Goal: Check status: Check status

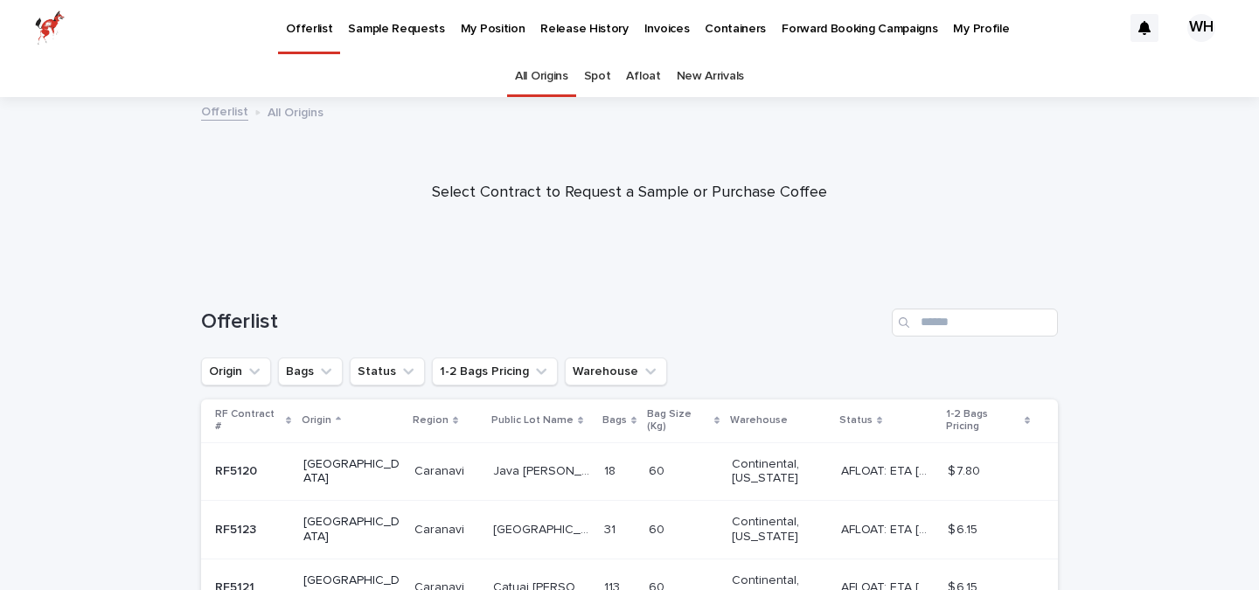
scroll to position [177, 0]
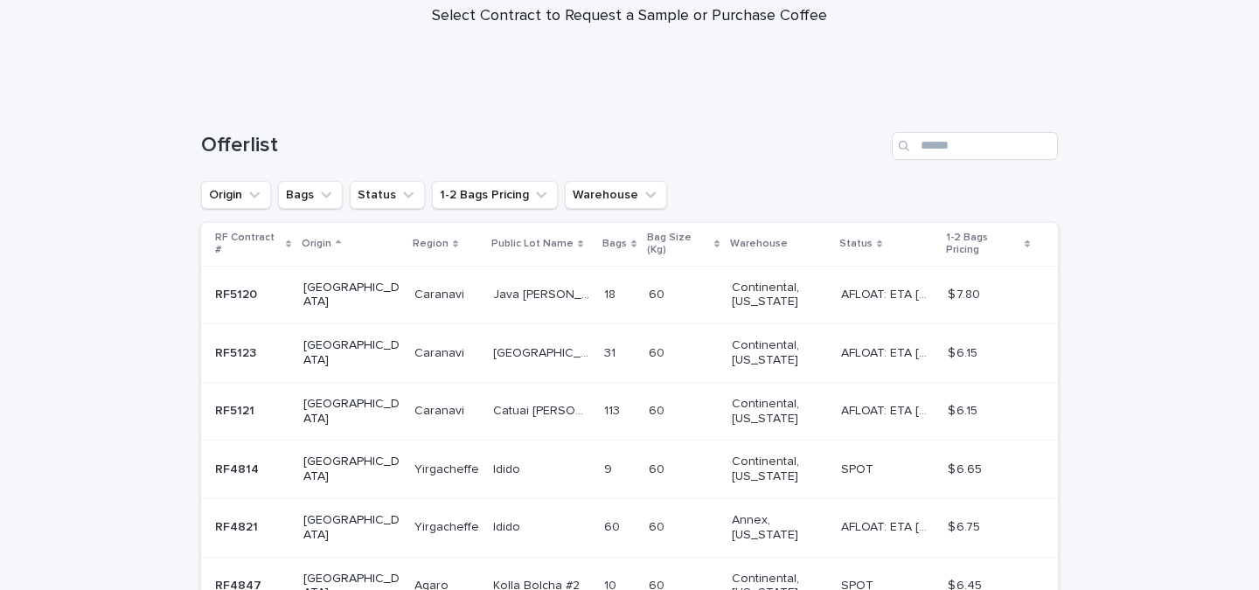
click at [493, 284] on p "Java [PERSON_NAME]" at bounding box center [543, 293] width 101 height 18
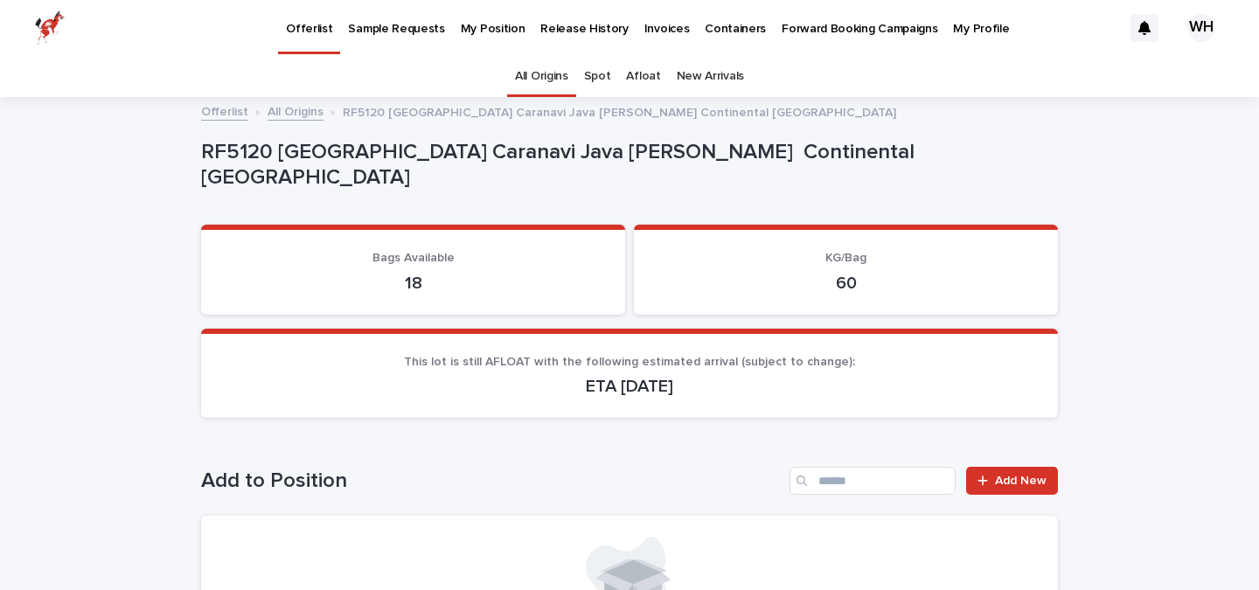
click at [303, 32] on p "Offerlist" at bounding box center [309, 18] width 46 height 37
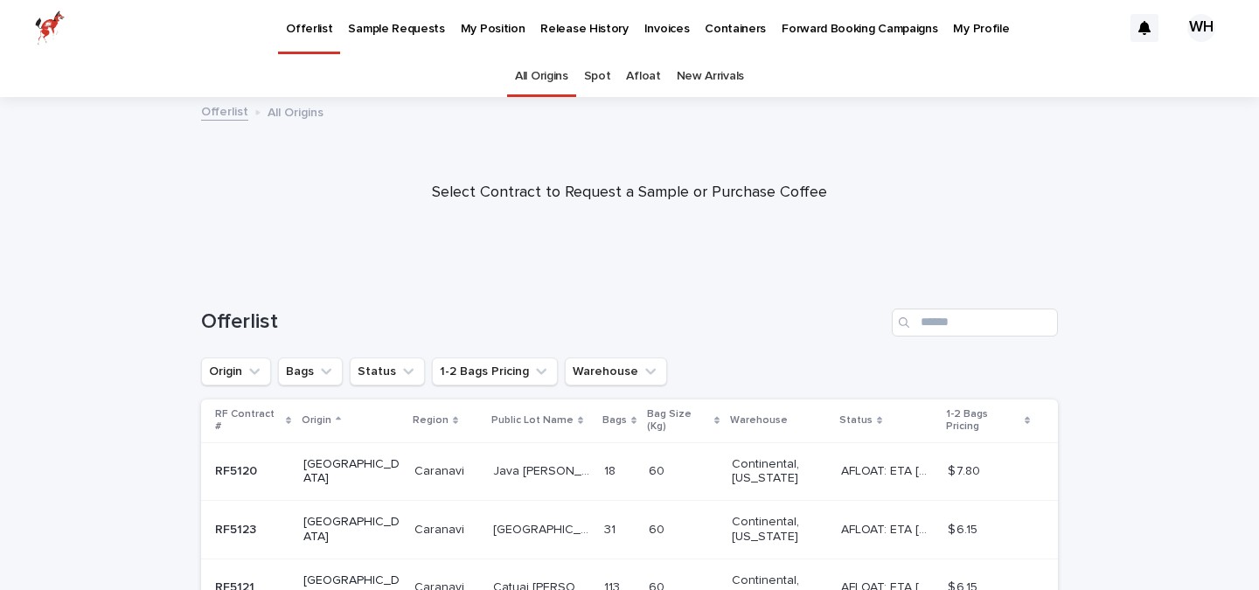
click at [487, 24] on p "My Position" at bounding box center [493, 18] width 65 height 37
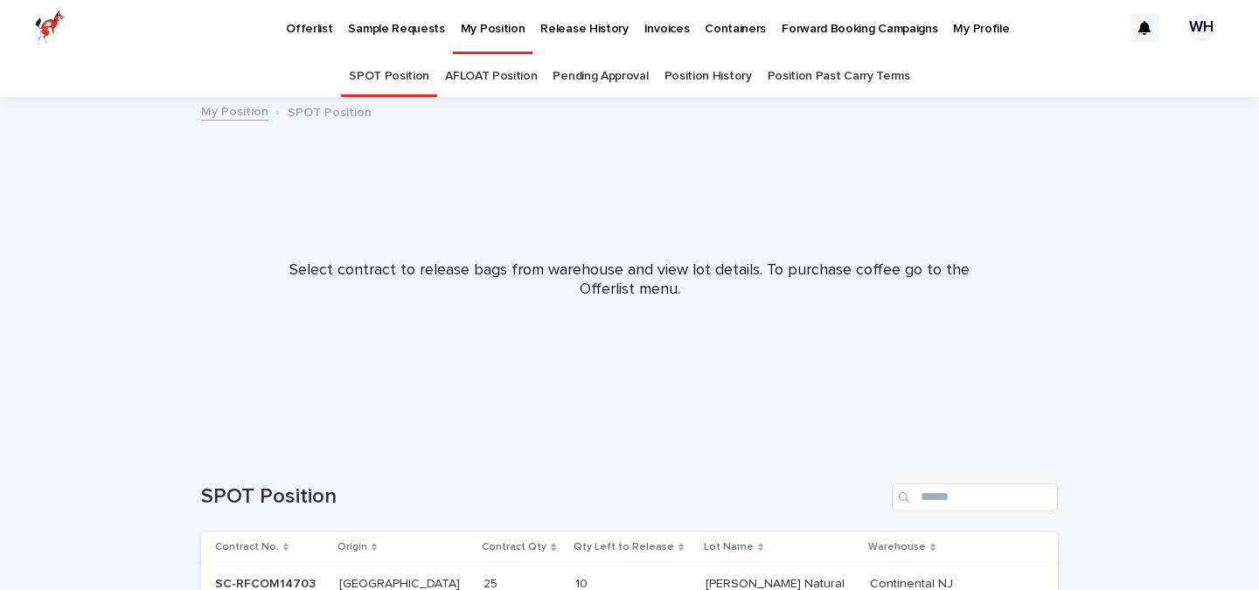
click at [492, 75] on link "AFLOAT Position" at bounding box center [491, 76] width 92 height 41
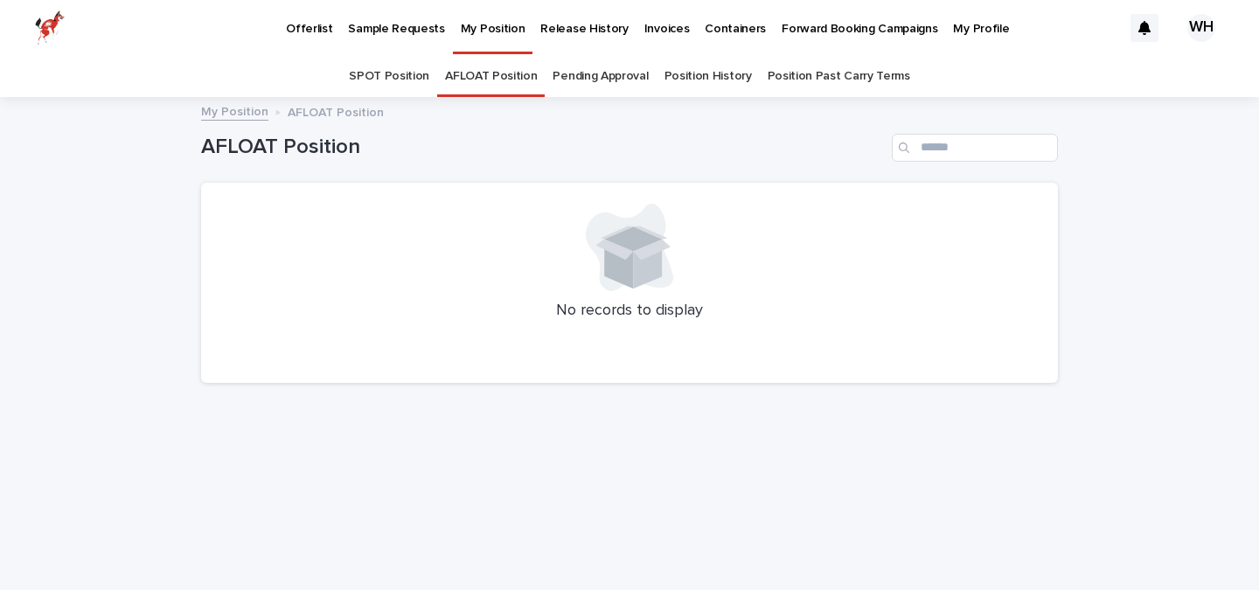
click at [603, 75] on link "Pending Approval" at bounding box center [600, 76] width 95 height 41
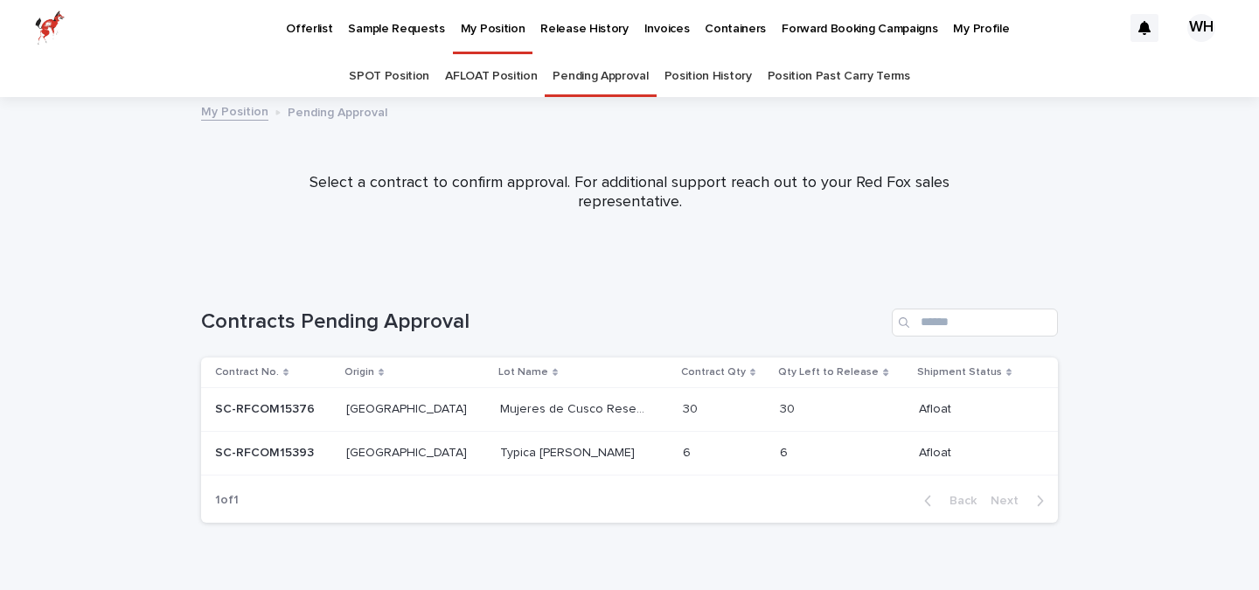
scroll to position [34, 0]
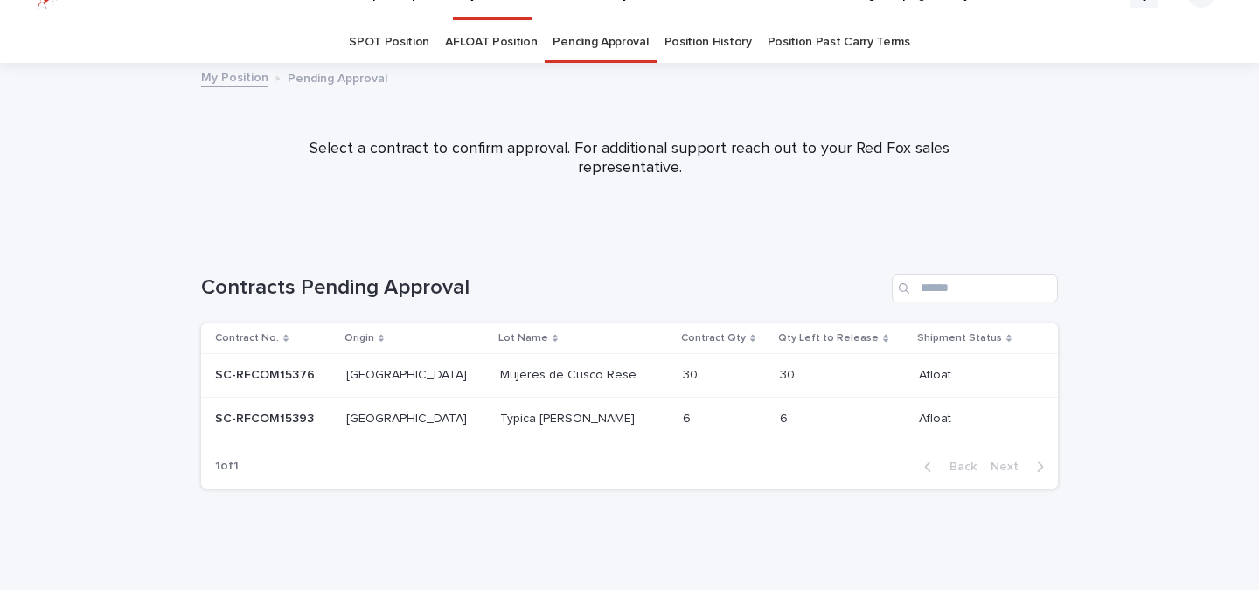
click at [500, 375] on p "Mujeres de Cusco Reserve" at bounding box center [575, 374] width 150 height 18
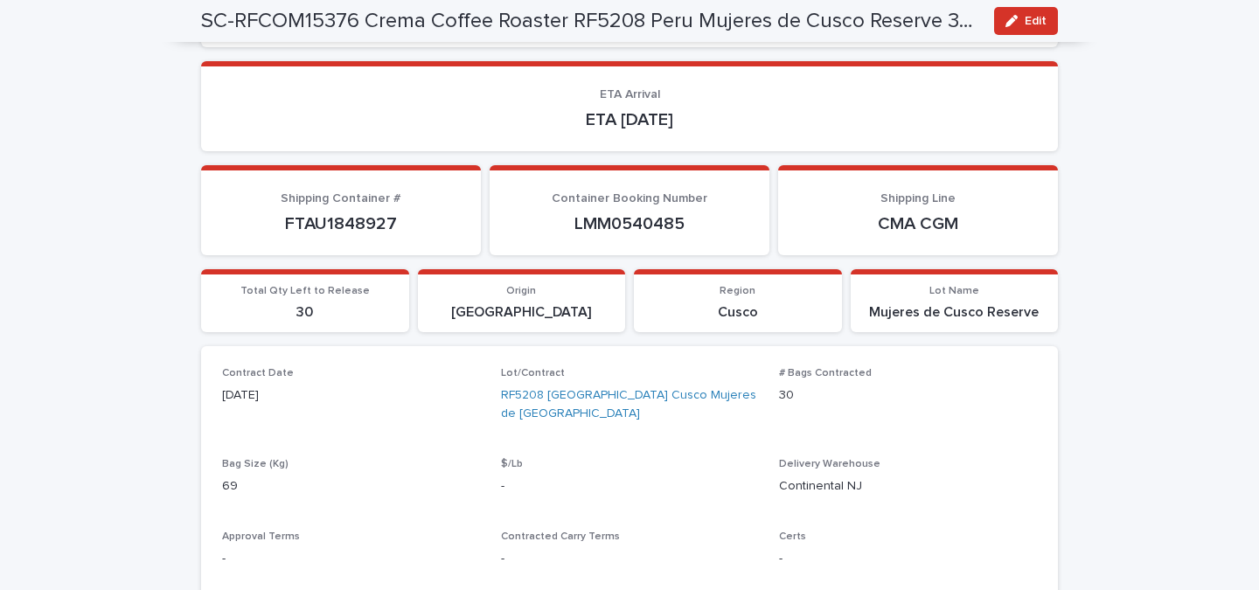
scroll to position [405, 0]
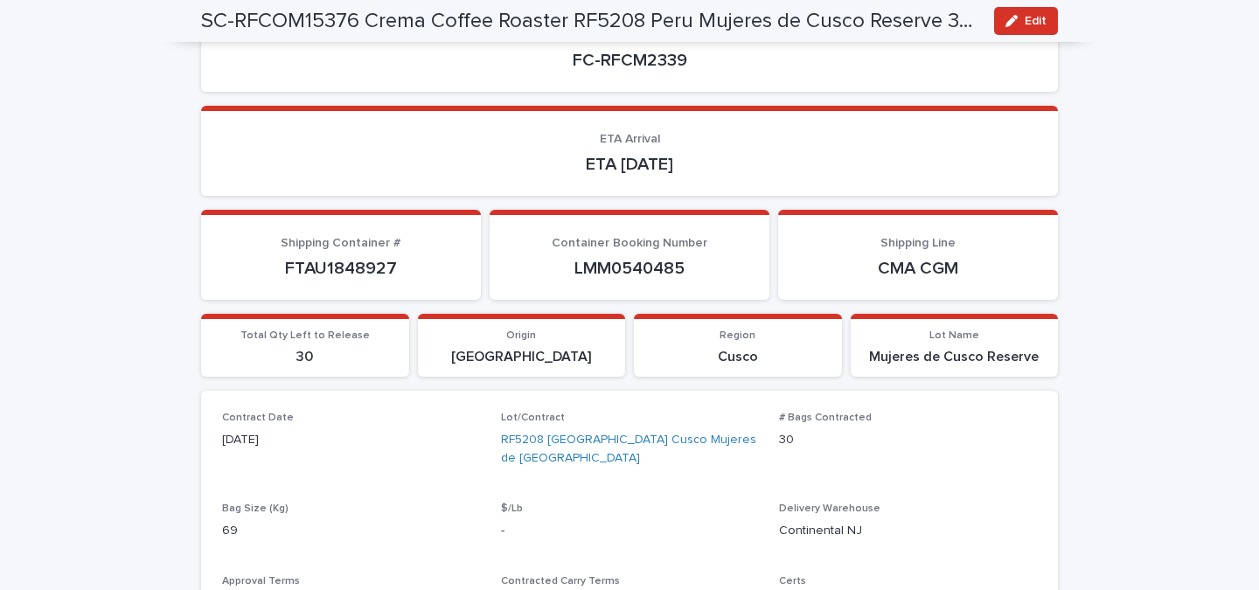
click at [605, 165] on p "ETA [DATE]" at bounding box center [629, 164] width 815 height 21
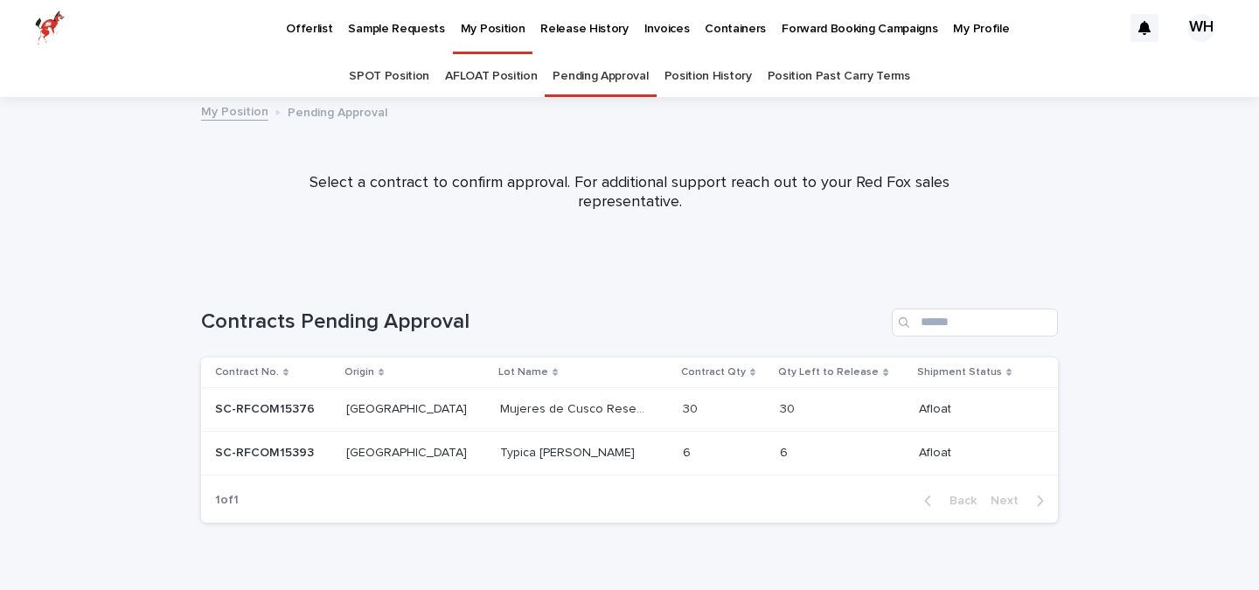
scroll to position [34, 0]
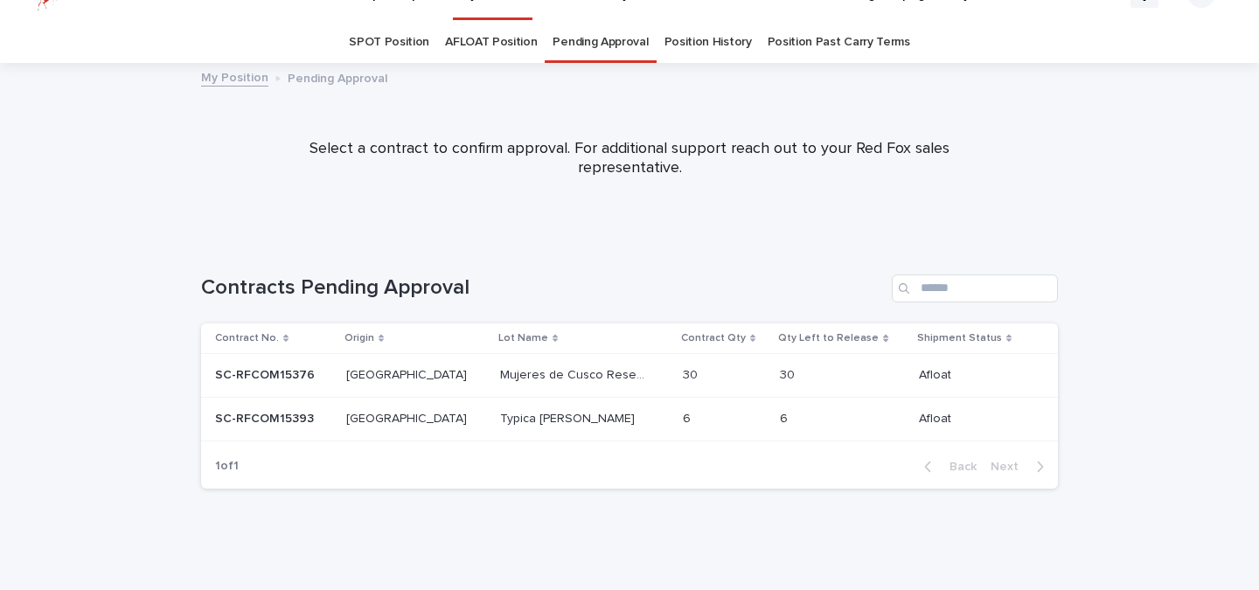
click at [500, 409] on p "Typica [PERSON_NAME]" at bounding box center [569, 417] width 138 height 18
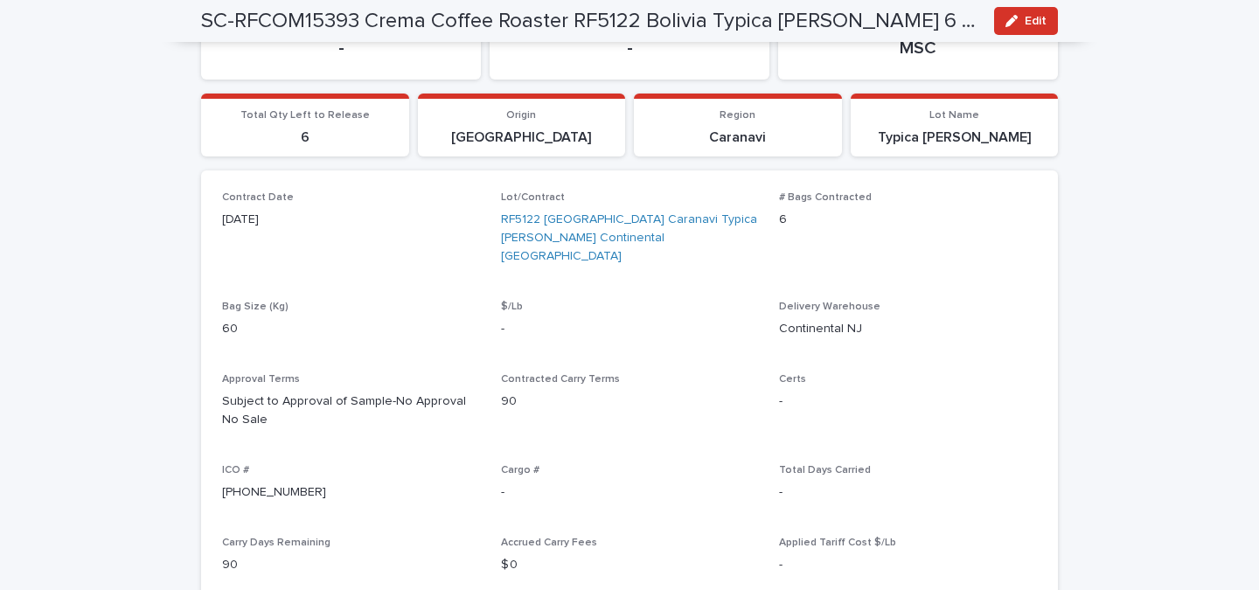
scroll to position [440, 0]
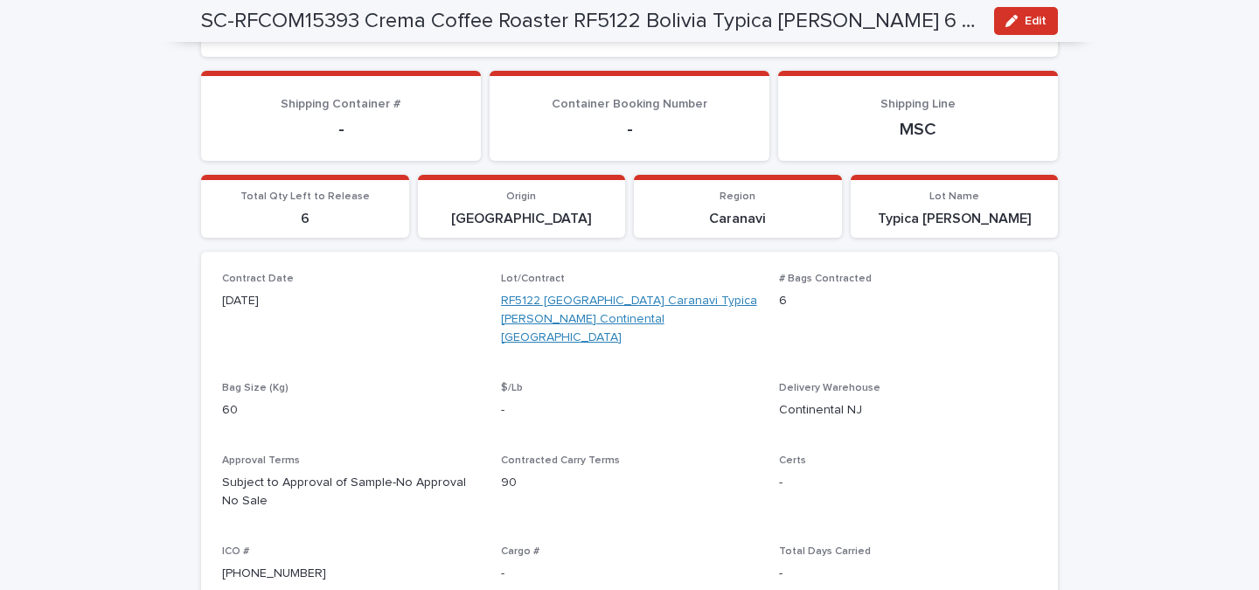
click at [554, 306] on link "RF5122 [GEOGRAPHIC_DATA] Caranavi Typica [PERSON_NAME] Continental [GEOGRAPHIC_…" at bounding box center [630, 319] width 258 height 54
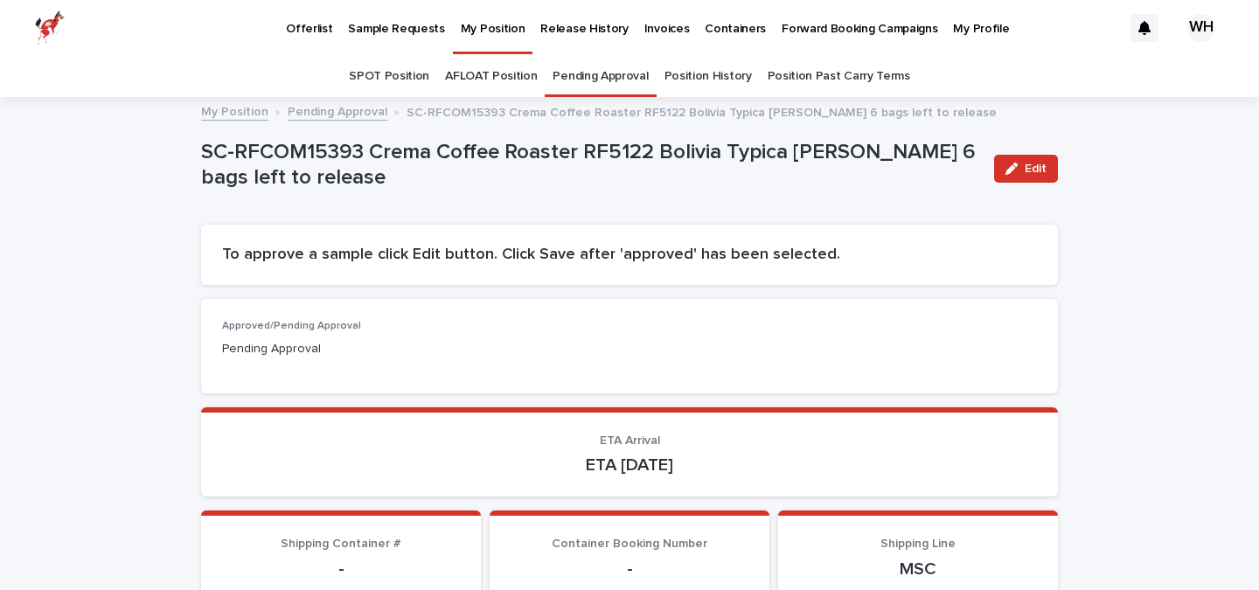
scroll to position [56, 0]
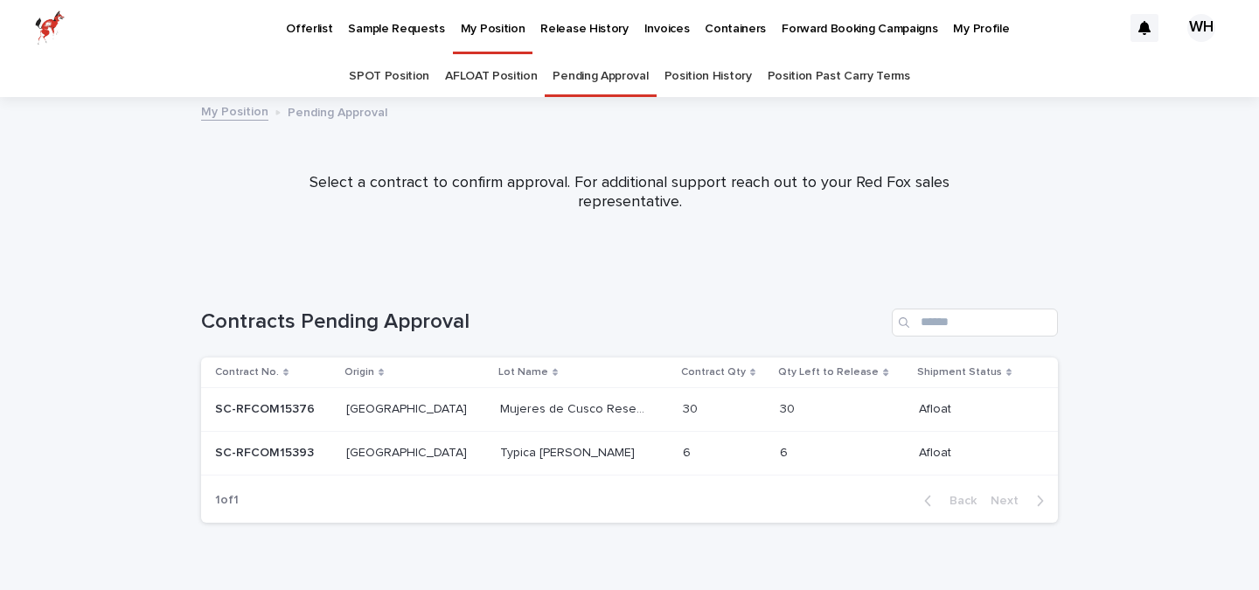
scroll to position [34, 0]
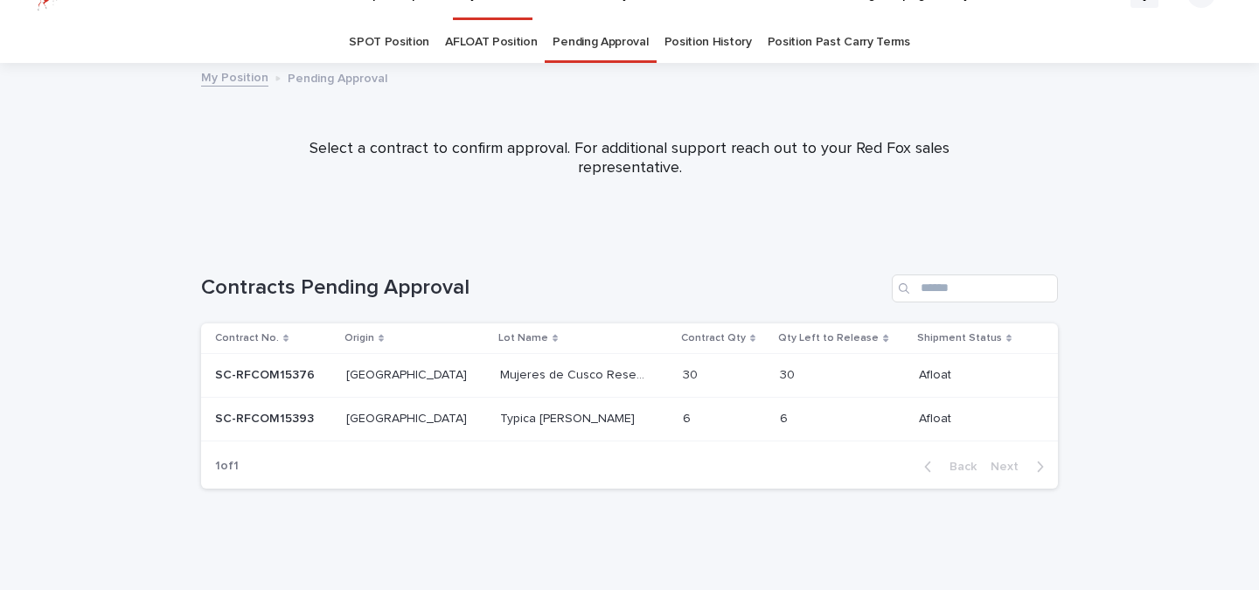
click at [500, 429] on div "Typica [PERSON_NAME] Typica [PERSON_NAME]" at bounding box center [584, 419] width 169 height 29
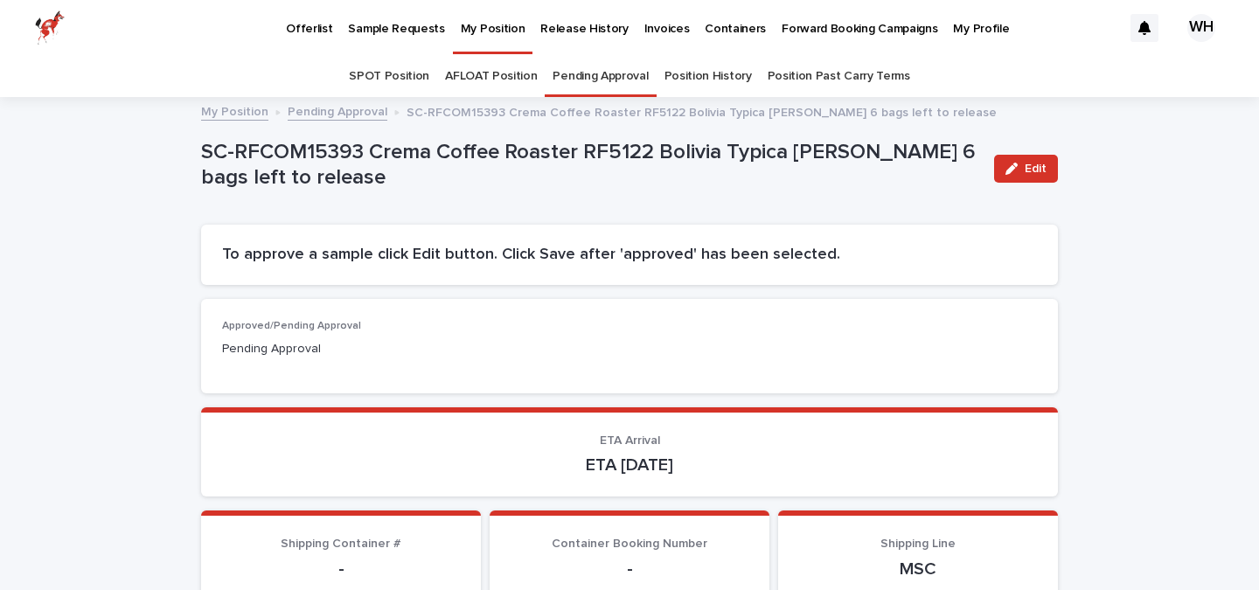
click at [707, 31] on p "Containers" at bounding box center [735, 18] width 61 height 37
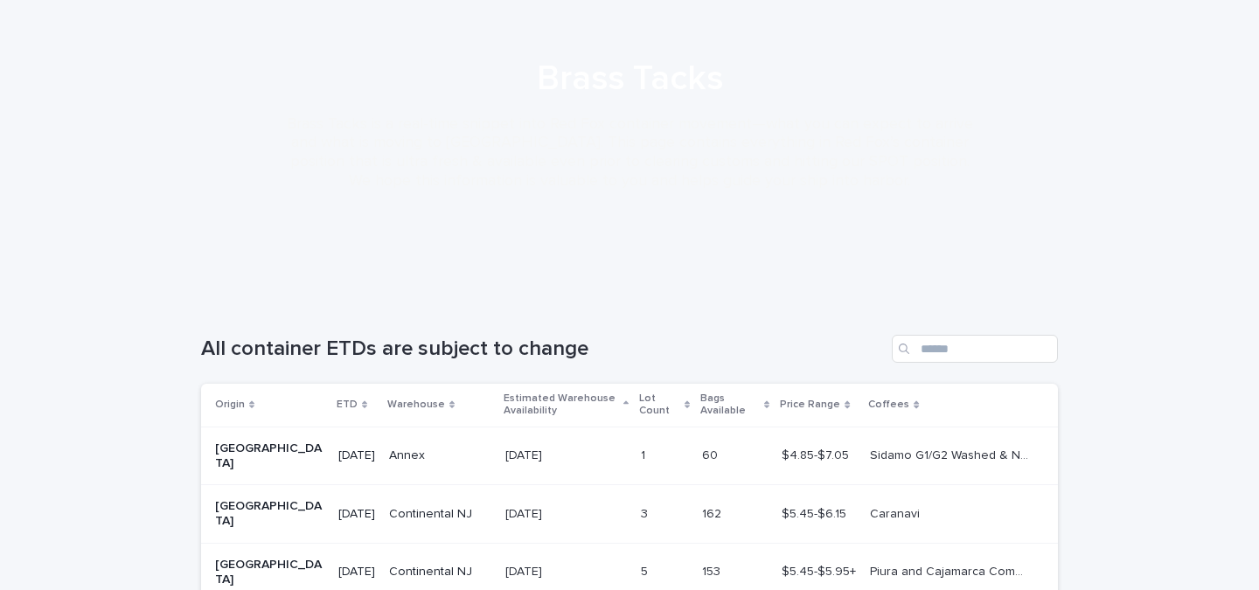
scroll to position [281, 0]
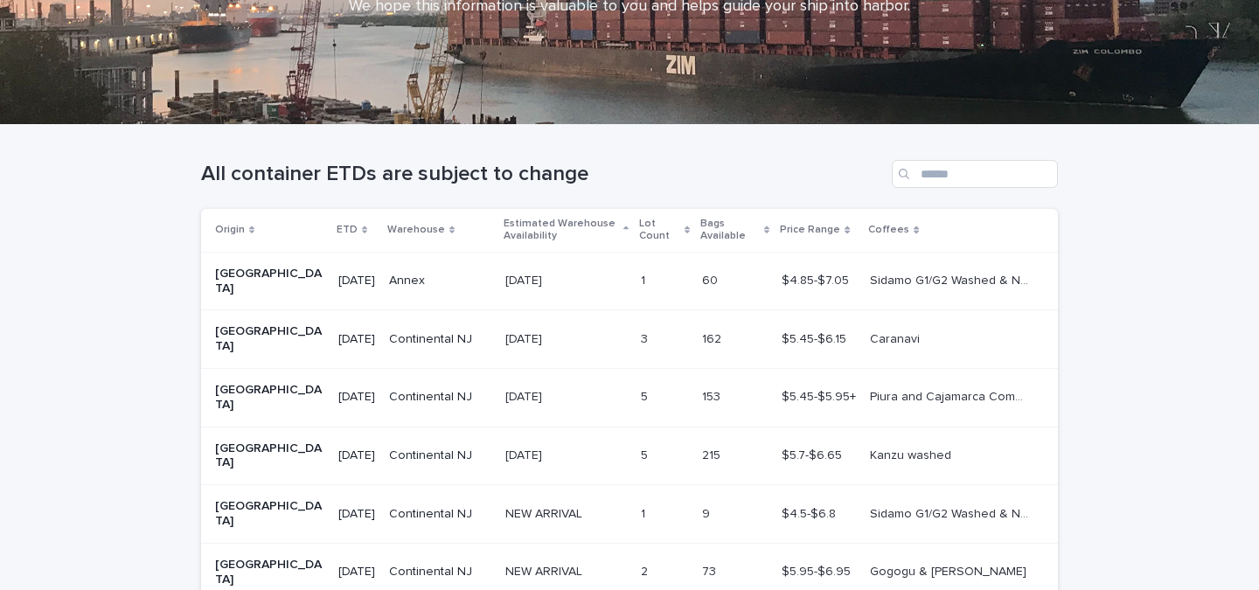
click at [782, 329] on p "$5.45-$6.15" at bounding box center [816, 338] width 68 height 18
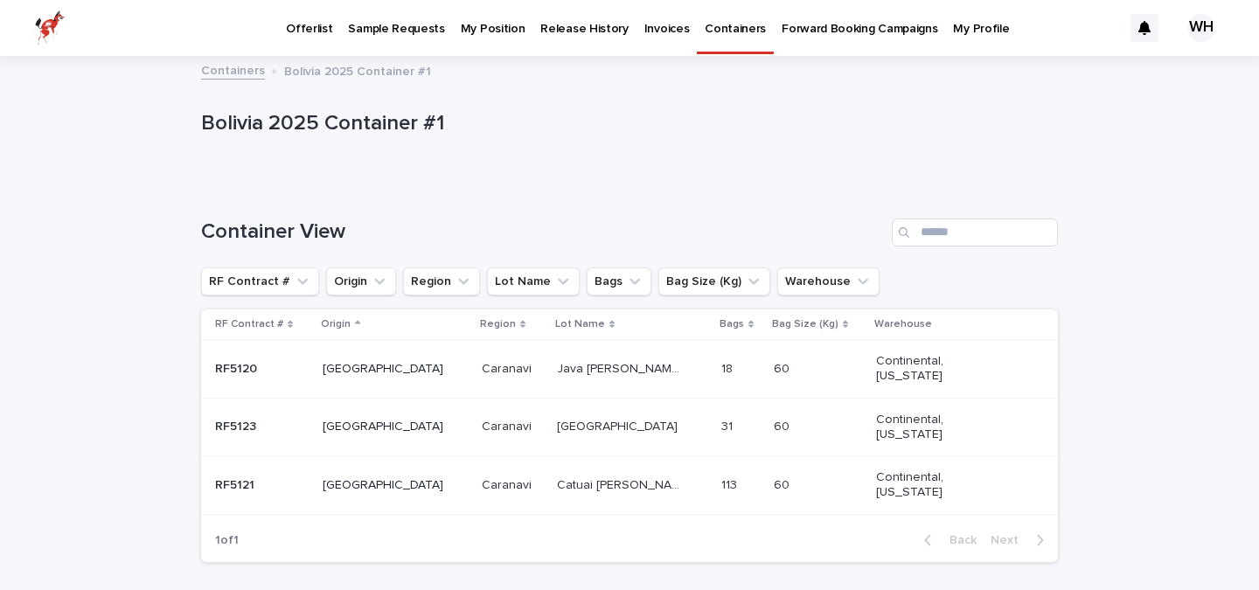
click at [557, 372] on p "Java [PERSON_NAME]" at bounding box center [621, 368] width 129 height 18
